Goal: Answer question/provide support

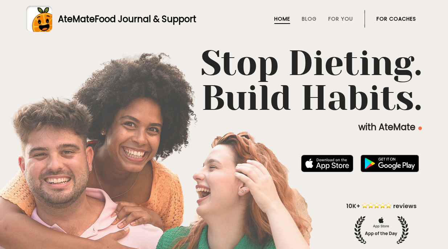
click at [401, 17] on link "For Coaches" at bounding box center [397, 19] width 40 height 6
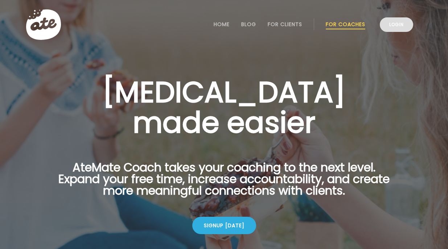
click at [402, 29] on link "Login" at bounding box center [396, 24] width 33 height 15
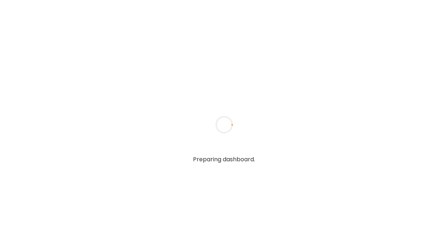
type input "**********"
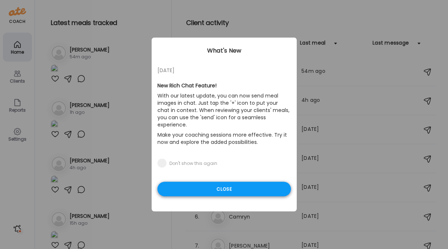
type input "**********"
click at [223, 183] on div "Close" at bounding box center [225, 189] width 134 height 15
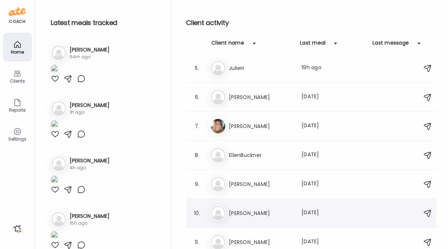
scroll to position [74, 0]
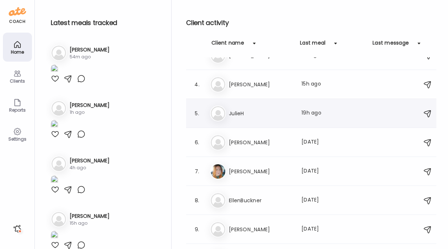
click at [285, 112] on h3 "JulieH" at bounding box center [261, 113] width 64 height 9
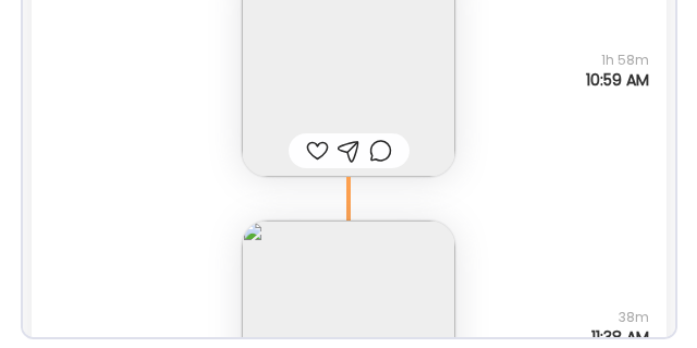
scroll to position [15, 0]
click at [389, 249] on div "Note not added Questions not answered 38m 11:38 AM" at bounding box center [348, 334] width 211 height 86
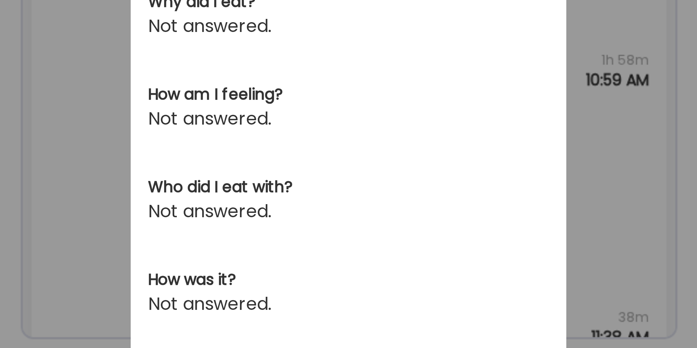
click at [396, 249] on section "Note not added. Why did I eat? Not answered. How am I feeling? Not answered. Wh…" at bounding box center [349, 318] width 134 height 223
click at [438, 249] on div "Ate Coach Dashboard Wahoo! It’s official Take a moment to set up your Coach Pro…" at bounding box center [348, 174] width 697 height 348
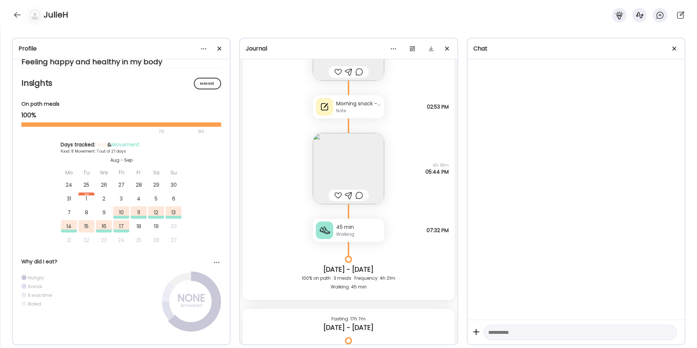
scroll to position [1059, 0]
click at [350, 107] on div "Morning snack - one baby bell afternoon snack 8 thin slices of green apple with…" at bounding box center [358, 105] width 45 height 8
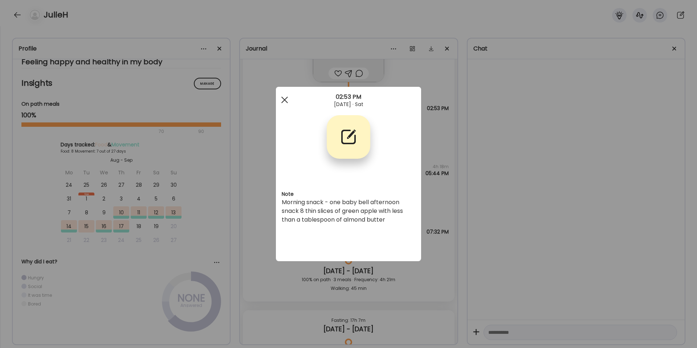
click at [284, 97] on div at bounding box center [284, 100] width 15 height 15
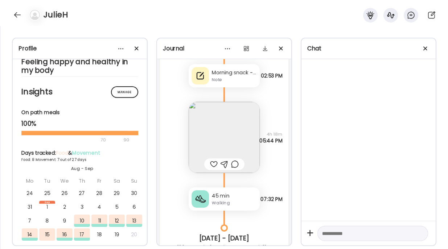
scroll to position [946, 0]
